Goal: Task Accomplishment & Management: Manage account settings

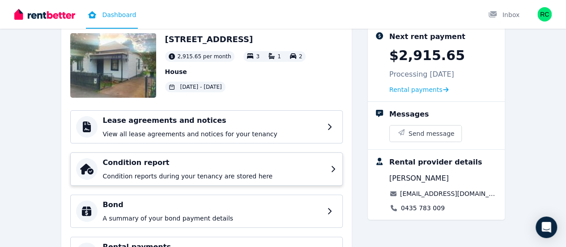
scroll to position [53, 0]
click at [174, 135] on p "View all lease agreements and notices for your tenancy" at bounding box center [214, 133] width 223 height 9
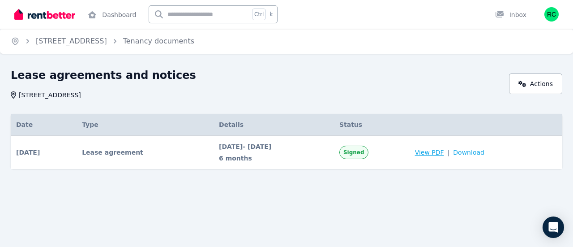
click at [434, 153] on span "View PDF" at bounding box center [429, 152] width 29 height 9
